Goal: Task Accomplishment & Management: Complete application form

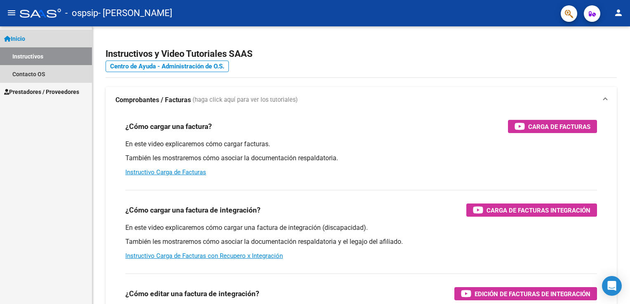
click at [33, 38] on link "Inicio" at bounding box center [46, 39] width 92 height 18
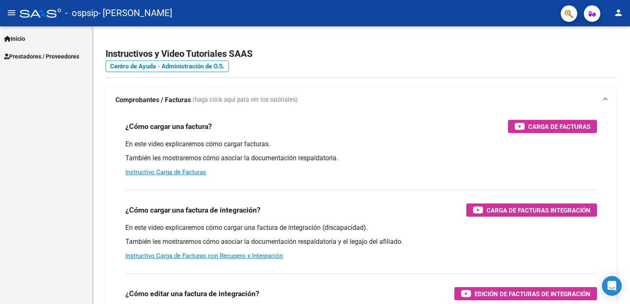
click at [33, 42] on link "Inicio" at bounding box center [46, 39] width 92 height 18
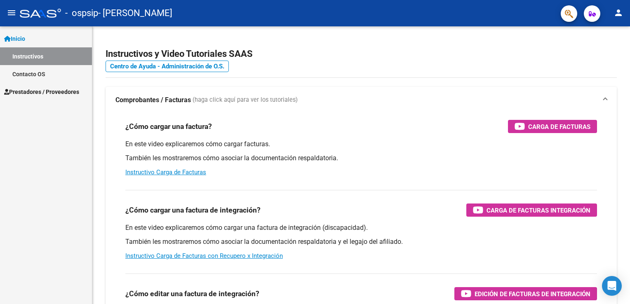
click at [25, 37] on span "Inicio" at bounding box center [14, 38] width 21 height 9
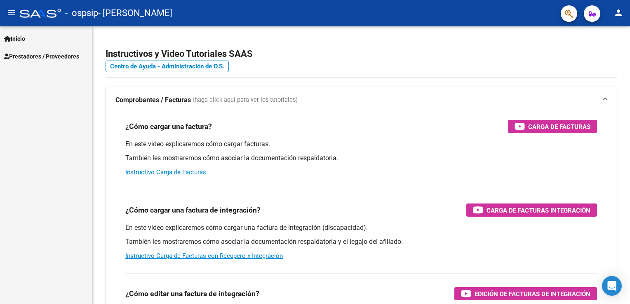
click at [33, 57] on span "Prestadores / Proveedores" at bounding box center [41, 56] width 75 height 9
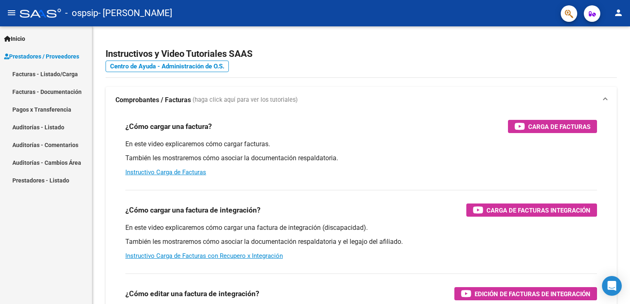
click at [620, 17] on mat-icon "person" at bounding box center [619, 13] width 10 height 10
click at [597, 58] on button "exit_to_app Salir" at bounding box center [602, 55] width 50 height 20
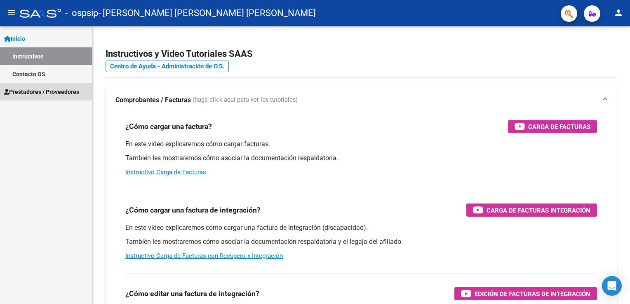
click at [34, 94] on span "Prestadores / Proveedores" at bounding box center [41, 91] width 75 height 9
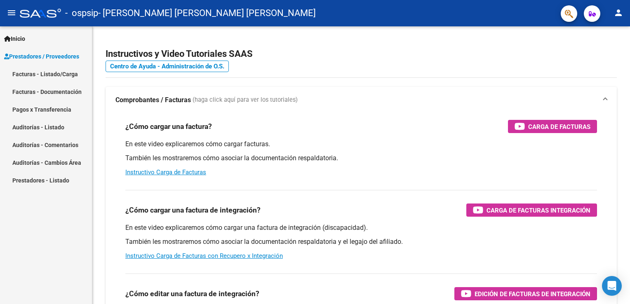
click at [63, 76] on link "Facturas - Listado/Carga" at bounding box center [46, 74] width 92 height 18
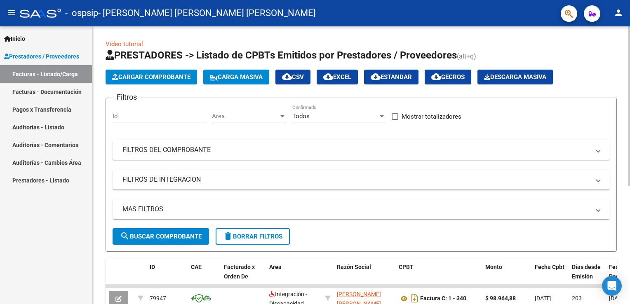
scroll to position [124, 0]
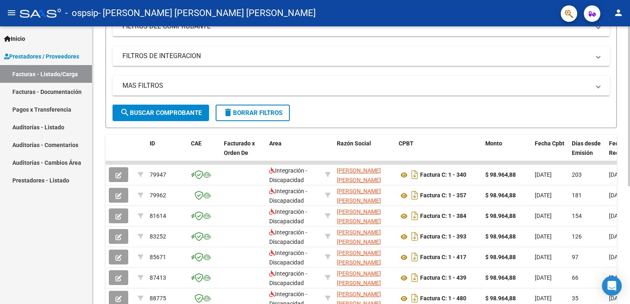
click at [150, 111] on span "search Buscar Comprobante" at bounding box center [161, 112] width 82 height 7
click at [180, 109] on span "search Buscar Comprobante" at bounding box center [161, 112] width 82 height 7
click at [125, 116] on mat-icon "search" at bounding box center [125, 113] width 10 height 10
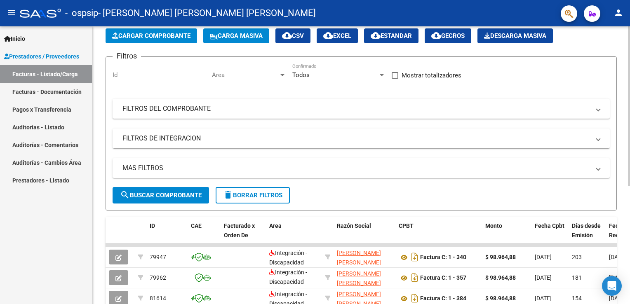
scroll to position [0, 0]
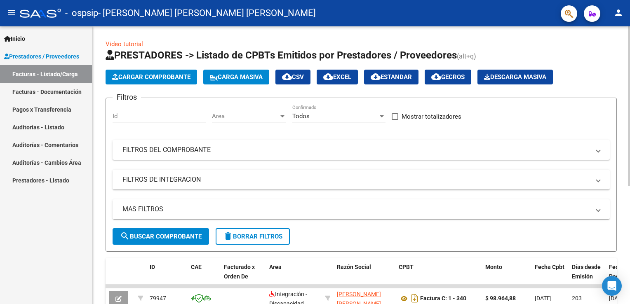
click at [139, 76] on span "Cargar Comprobante" at bounding box center [151, 76] width 78 height 7
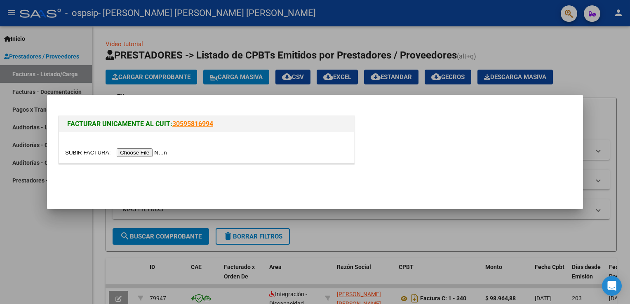
click at [131, 153] on input "file" at bounding box center [117, 153] width 104 height 9
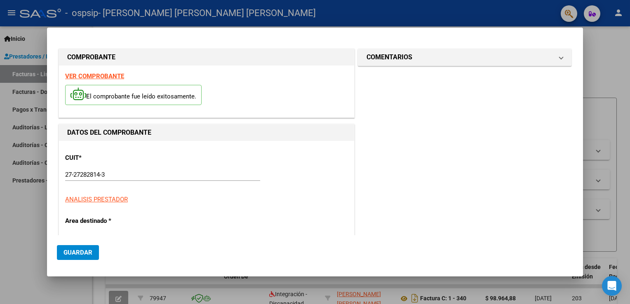
scroll to position [188, 0]
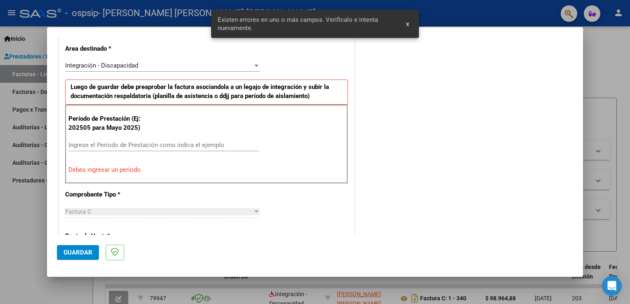
click at [130, 146] on input "Ingrese el Período de Prestación como indica el ejemplo" at bounding box center [163, 144] width 191 height 7
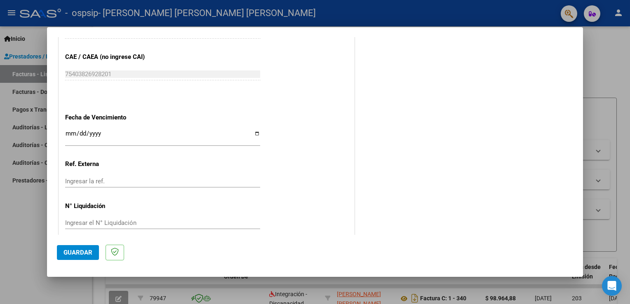
scroll to position [527, 0]
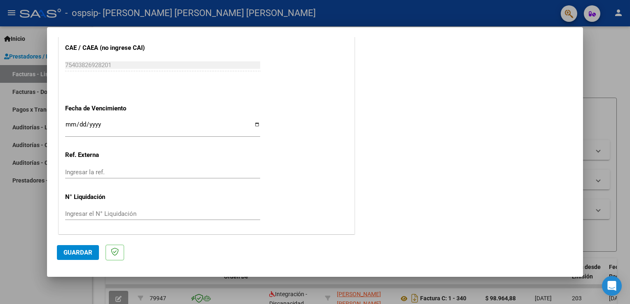
type input "202509"
click at [61, 255] on button "Guardar" at bounding box center [78, 252] width 42 height 15
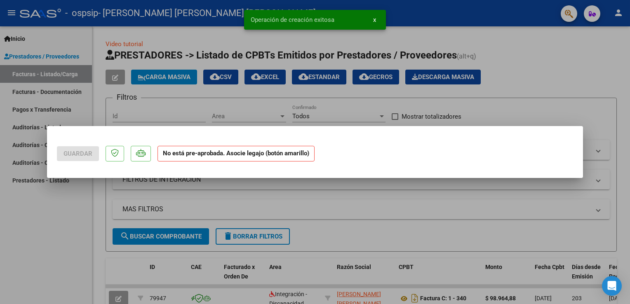
scroll to position [0, 0]
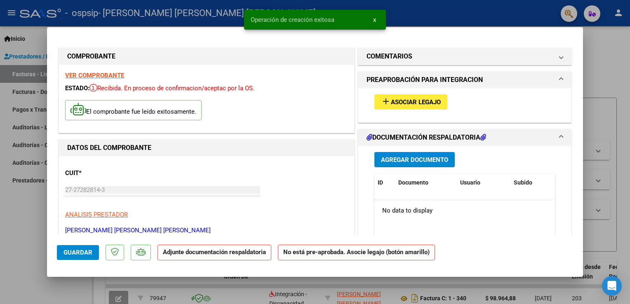
click at [391, 100] on span "Asociar Legajo" at bounding box center [416, 102] width 50 height 7
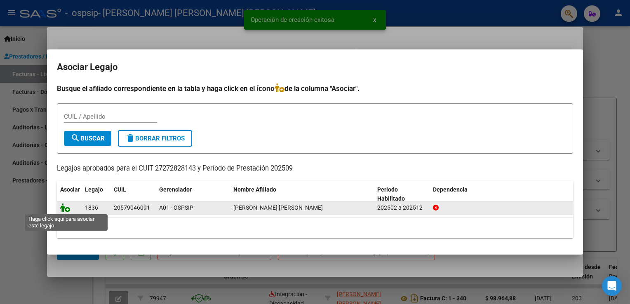
click at [63, 210] on icon at bounding box center [65, 207] width 10 height 9
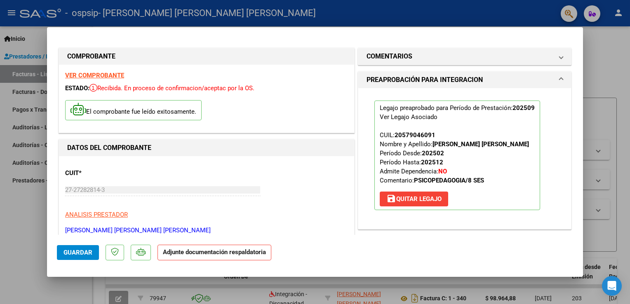
scroll to position [41, 0]
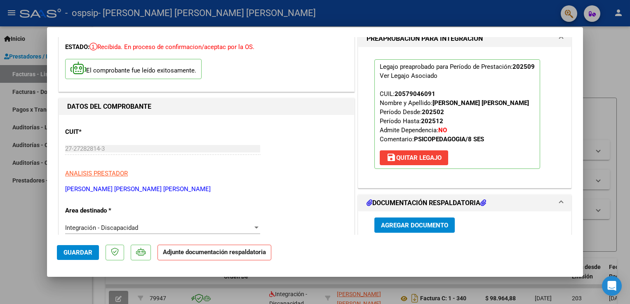
click at [408, 224] on span "Agregar Documento" at bounding box center [414, 225] width 67 height 7
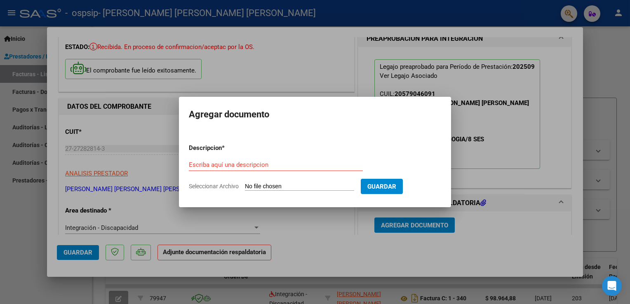
click at [283, 187] on input "Seleccionar Archivo" at bounding box center [299, 187] width 109 height 8
click at [327, 167] on input "Escriba aquí una descripcion" at bounding box center [276, 164] width 174 height 7
drag, startPoint x: 327, startPoint y: 167, endPoint x: 227, endPoint y: 168, distance: 99.8
click at [227, 168] on input "Escriba aquí una descripcion" at bounding box center [276, 164] width 174 height 7
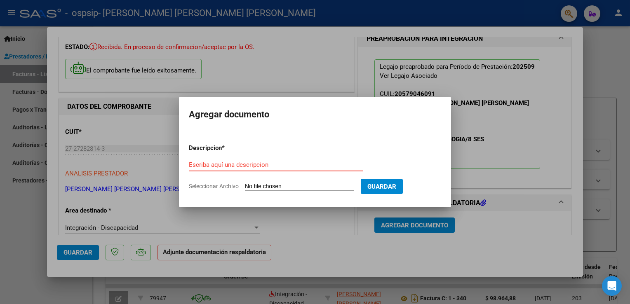
click at [226, 166] on input "Escriba aquí una descripcion" at bounding box center [276, 164] width 174 height 7
type input "planilla de asistencia sept"
click at [285, 186] on input "Seleccionar Archivo" at bounding box center [299, 187] width 109 height 8
type input "C:\fakepath\WhatsApp Image 2025-10-06 at 12.48.02 PM.jpeg"
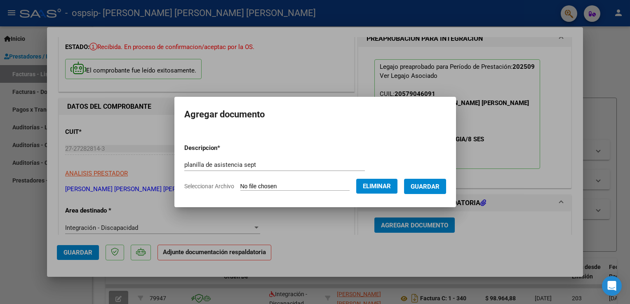
click at [432, 188] on span "Guardar" at bounding box center [425, 186] width 29 height 7
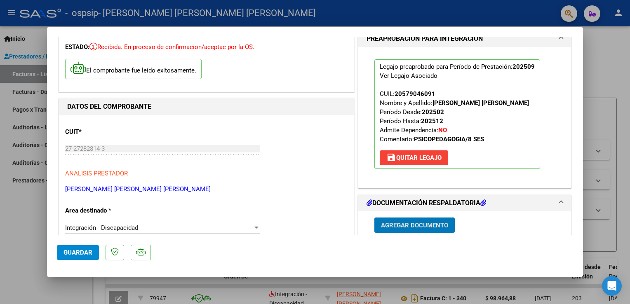
scroll to position [0, 0]
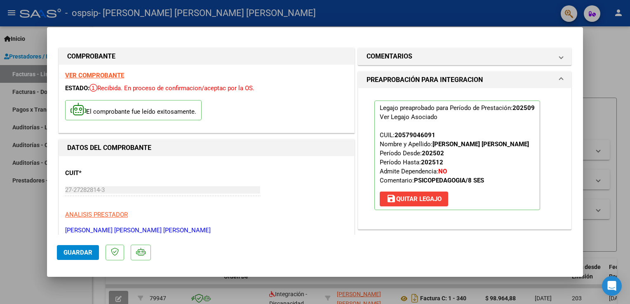
click at [84, 250] on span "Guardar" at bounding box center [78, 252] width 29 height 7
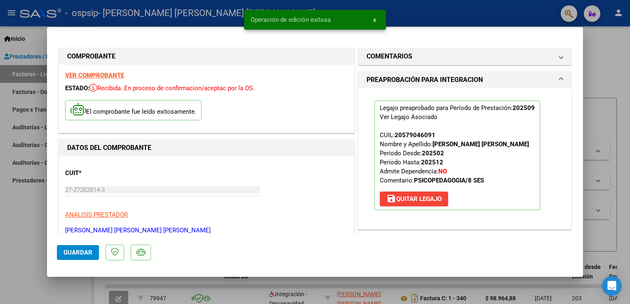
click at [75, 259] on button "Guardar" at bounding box center [78, 252] width 42 height 15
click at [18, 223] on div at bounding box center [315, 152] width 630 height 304
type input "$ 0,00"
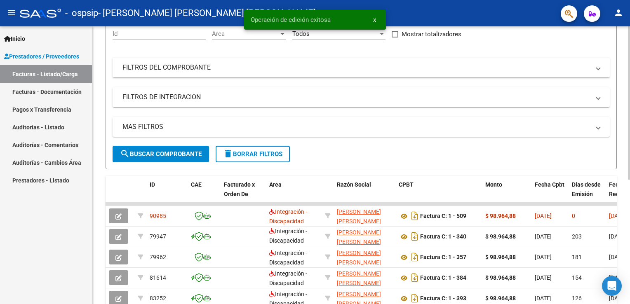
scroll to position [124, 0]
